Goal: Find specific page/section: Find specific page/section

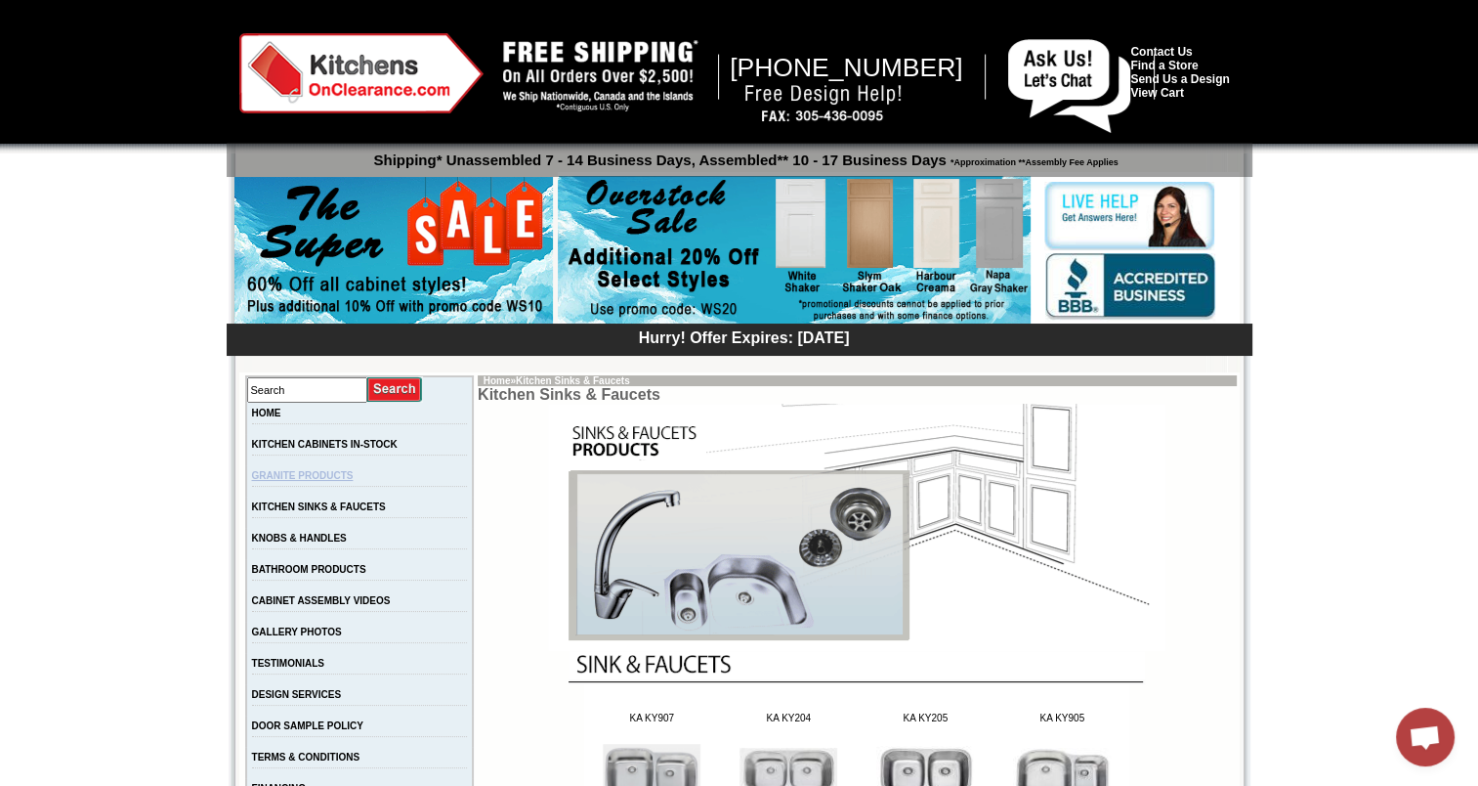
click at [332, 474] on link "GRANITE PRODUCTS" at bounding box center [303, 475] width 102 height 11
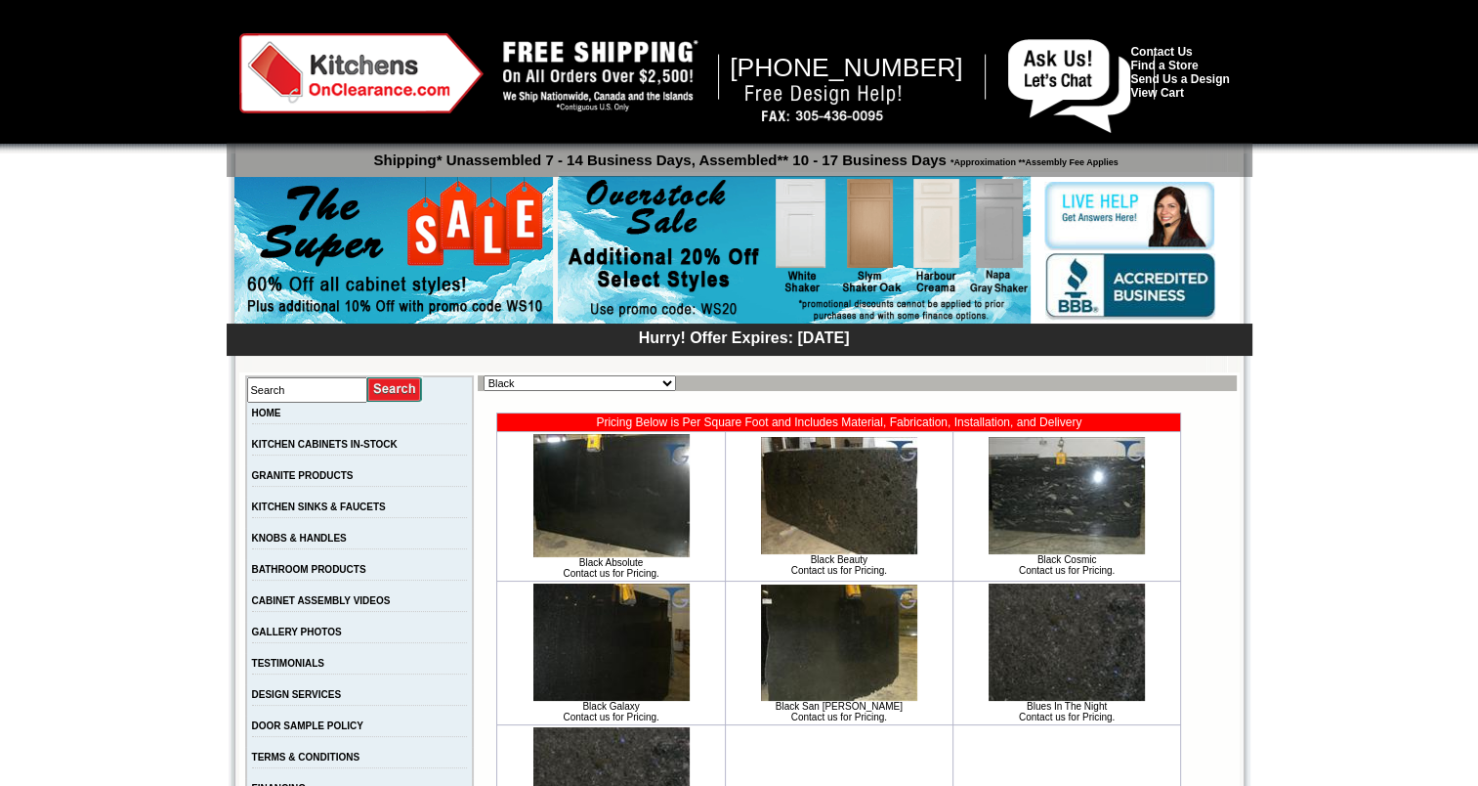
click at [332, 474] on link "GRANITE PRODUCTS" at bounding box center [303, 475] width 102 height 11
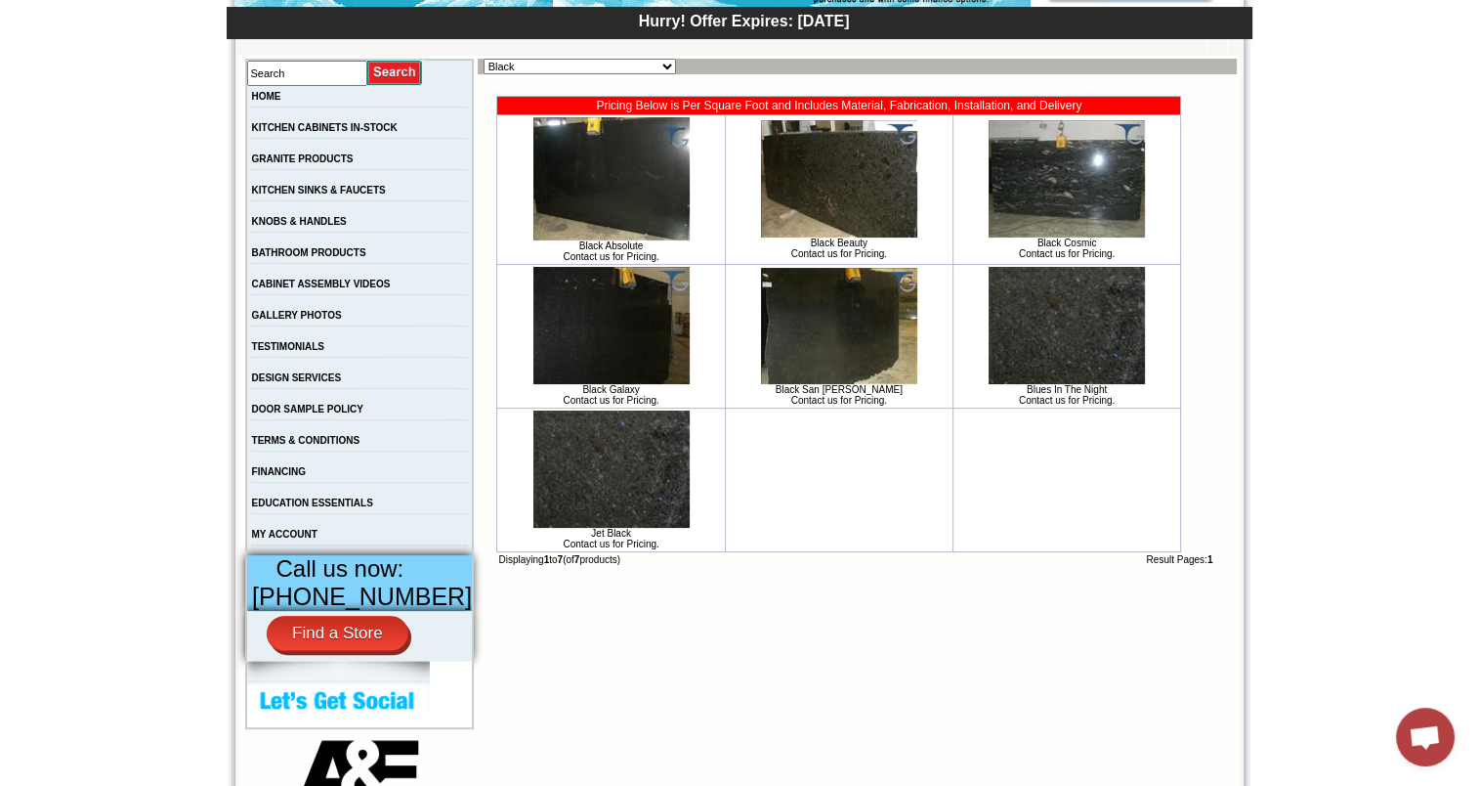
scroll to position [320, 0]
